Goal: Task Accomplishment & Management: Manage account settings

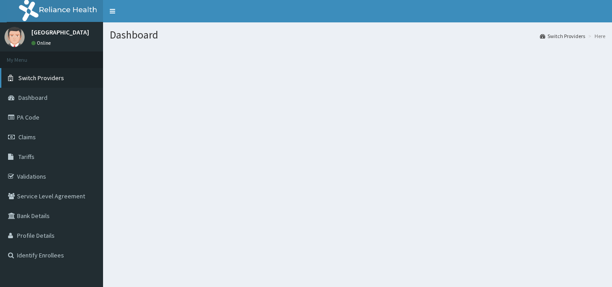
click at [56, 79] on span "Switch Providers" at bounding box center [41, 78] width 46 height 8
click at [383, 153] on div "Dashboard Switch Providers Here" at bounding box center [357, 165] width 509 height 287
click at [64, 80] on link "Switch Providers" at bounding box center [51, 78] width 103 height 20
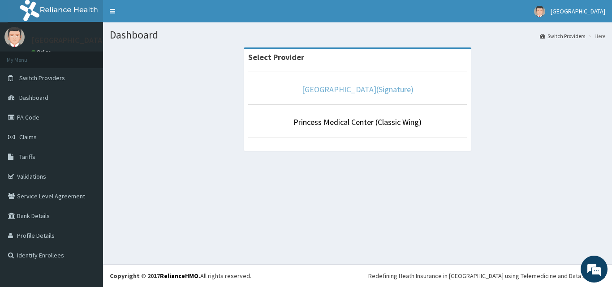
click at [372, 88] on link "Princess Medical Center(Signature)" at bounding box center [358, 89] width 112 height 10
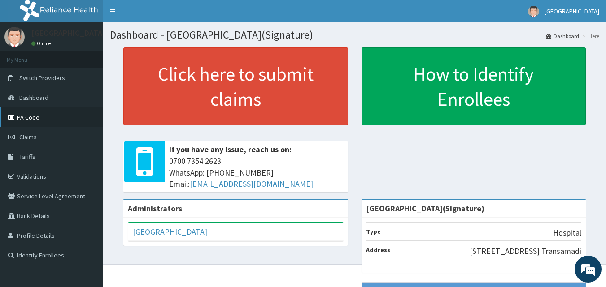
click at [35, 121] on link "PA Code" at bounding box center [51, 118] width 103 height 20
